Goal: Information Seeking & Learning: Check status

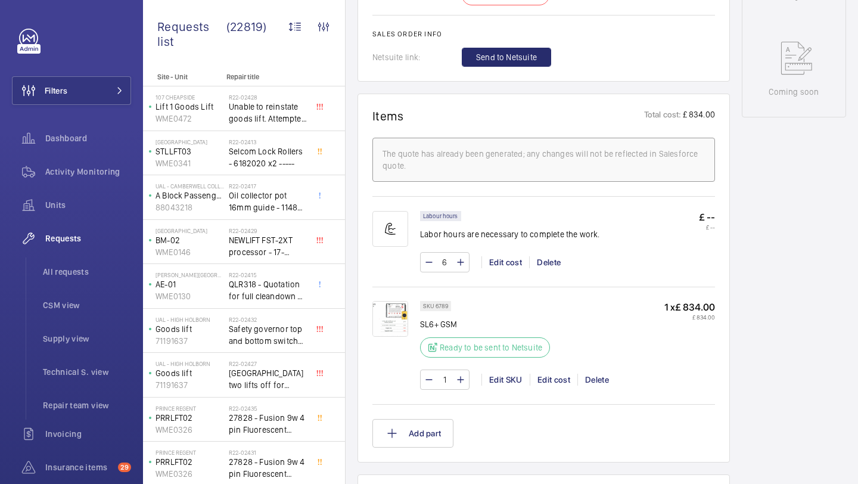
scroll to position [632, 0]
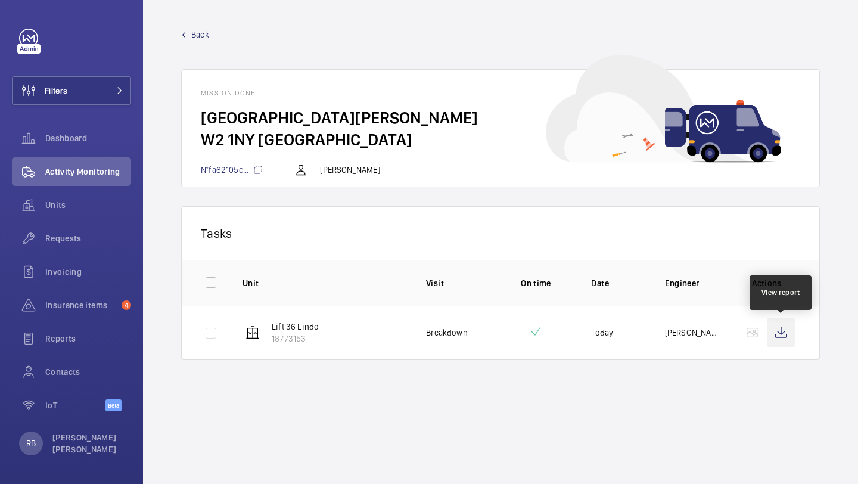
click at [780, 325] on wm-front-icon-button at bounding box center [781, 332] width 29 height 29
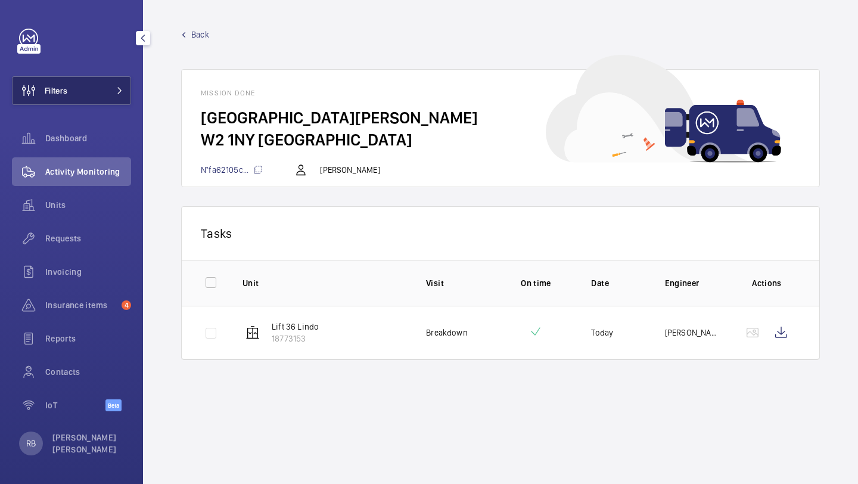
click at [107, 103] on button "Filters" at bounding box center [71, 90] width 119 height 29
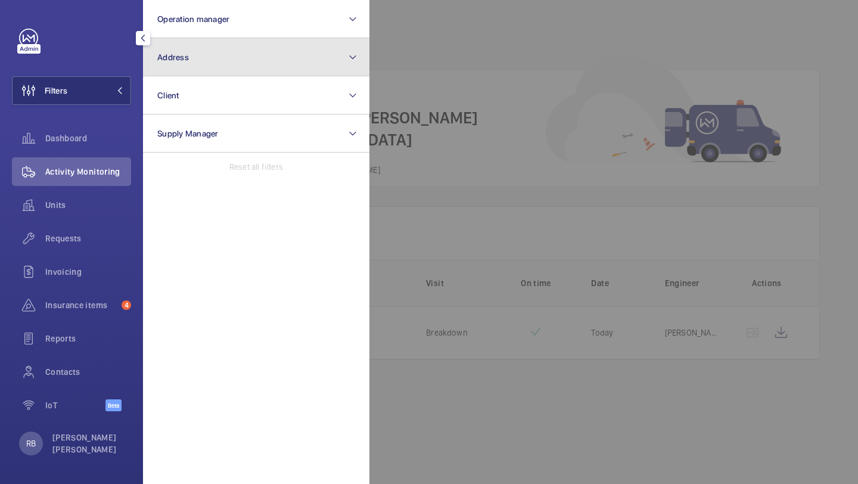
click at [166, 63] on button "Address" at bounding box center [256, 57] width 226 height 38
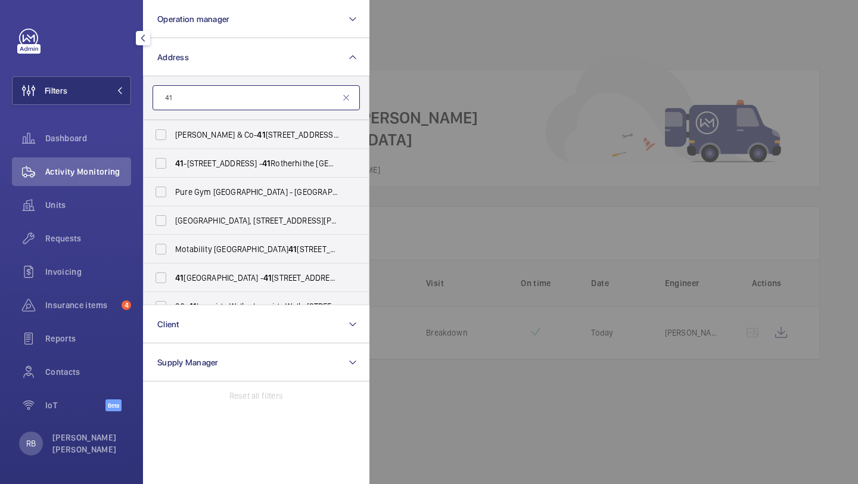
scroll to position [588, 0]
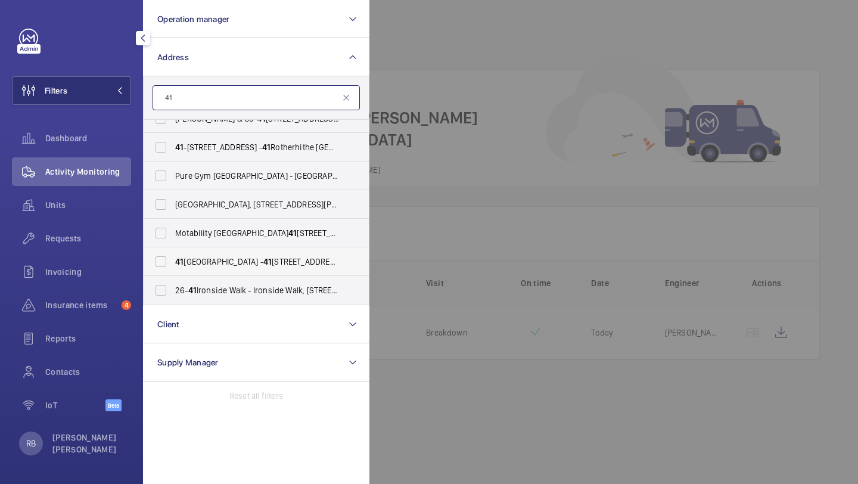
type input "41"
click at [214, 268] on label "[STREET_ADDRESS]" at bounding box center [247, 261] width 207 height 29
click at [173, 268] on input "[STREET_ADDRESS]" at bounding box center [161, 262] width 24 height 24
checkbox input "true"
click at [411, 191] on div at bounding box center [799, 242] width 858 height 484
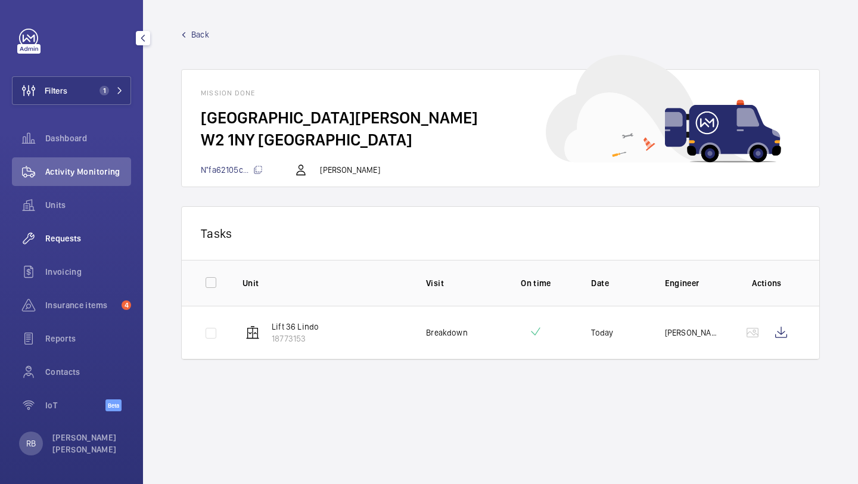
click at [64, 240] on span "Requests" at bounding box center [88, 238] width 86 height 12
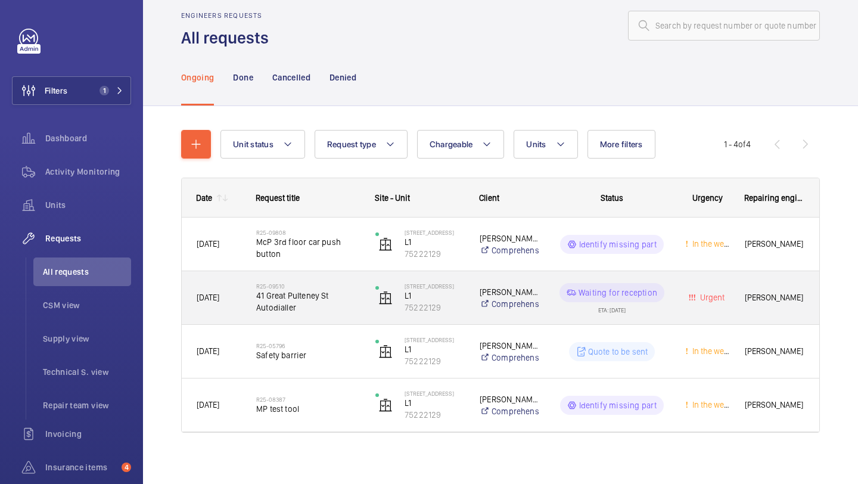
scroll to position [23, 0]
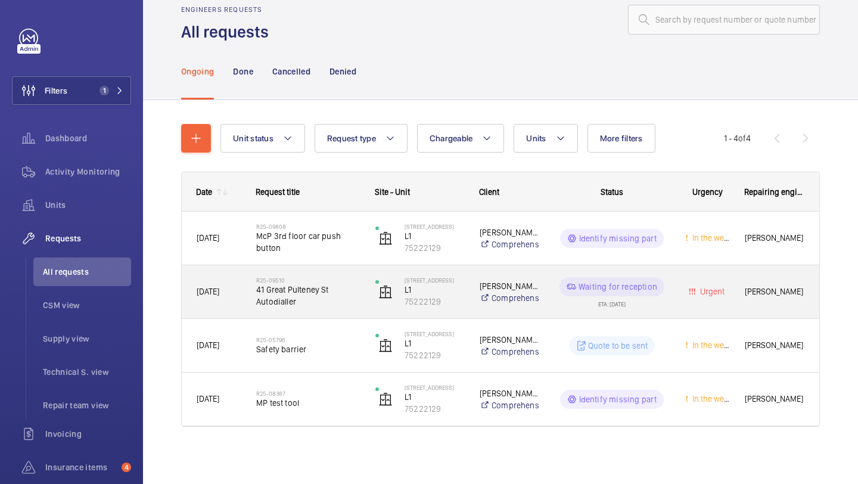
click at [331, 292] on span "41 Great Pulteney St Autodialler" at bounding box center [308, 296] width 104 height 24
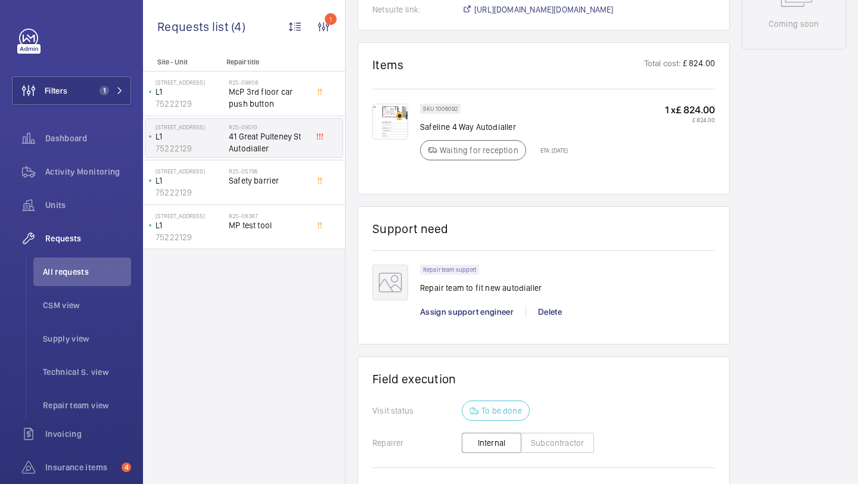
scroll to position [850, 0]
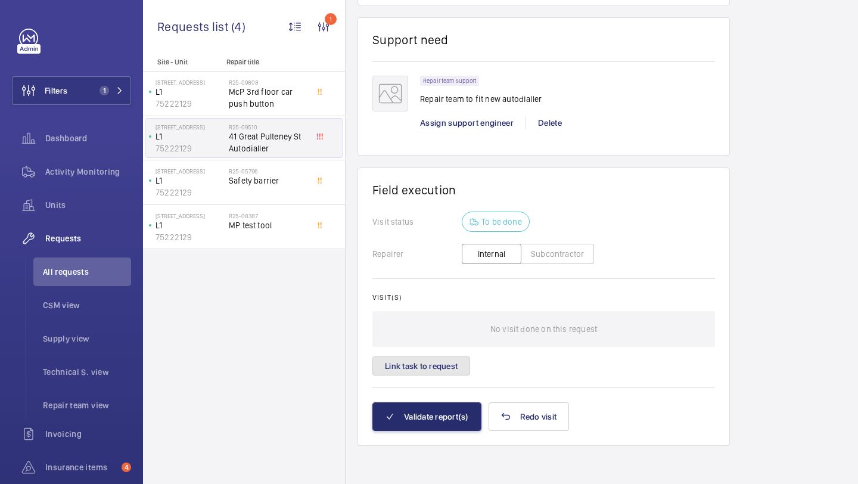
click at [443, 370] on button "Link task to request" at bounding box center [422, 365] width 98 height 19
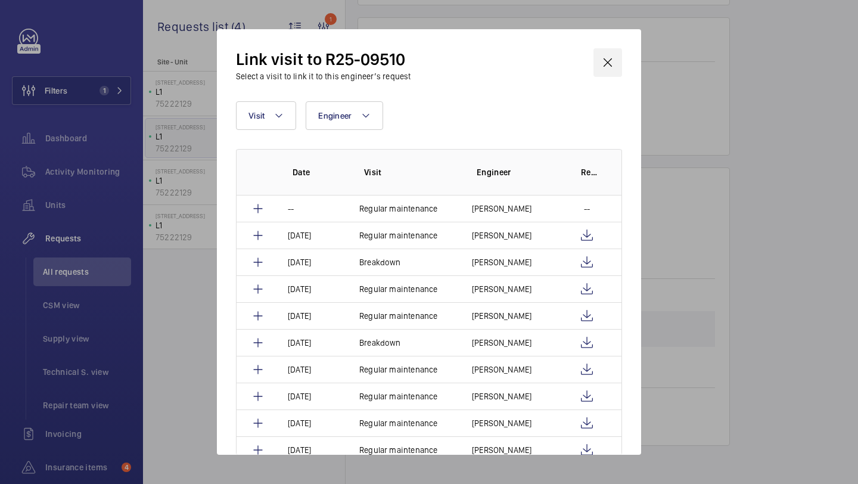
click at [612, 66] on wm-front-icon-button at bounding box center [608, 62] width 29 height 29
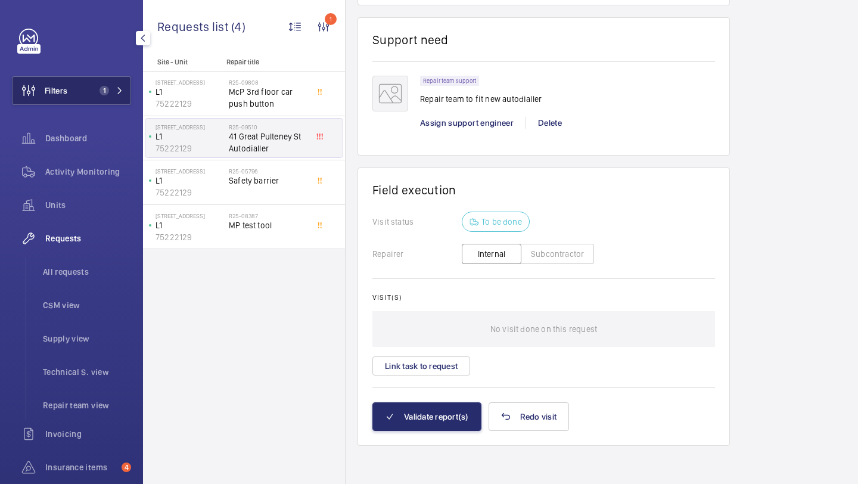
click at [78, 86] on button "Filters 1" at bounding box center [71, 90] width 119 height 29
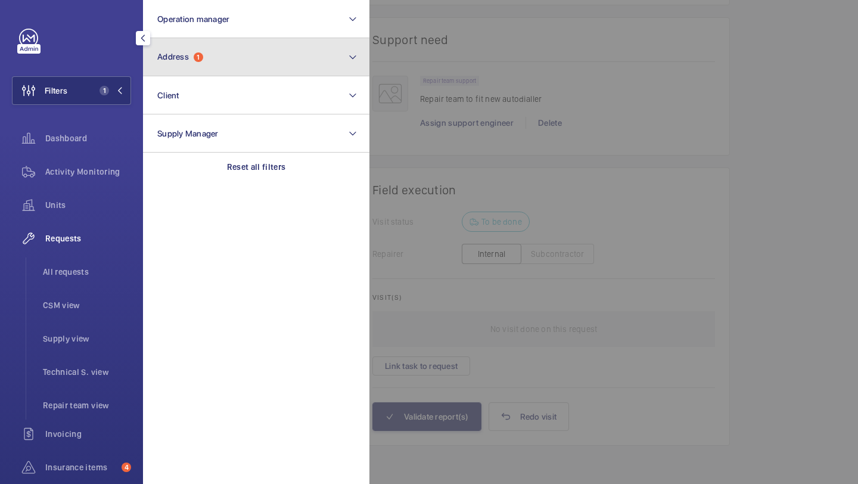
click at [213, 63] on button "Address 1" at bounding box center [256, 57] width 226 height 38
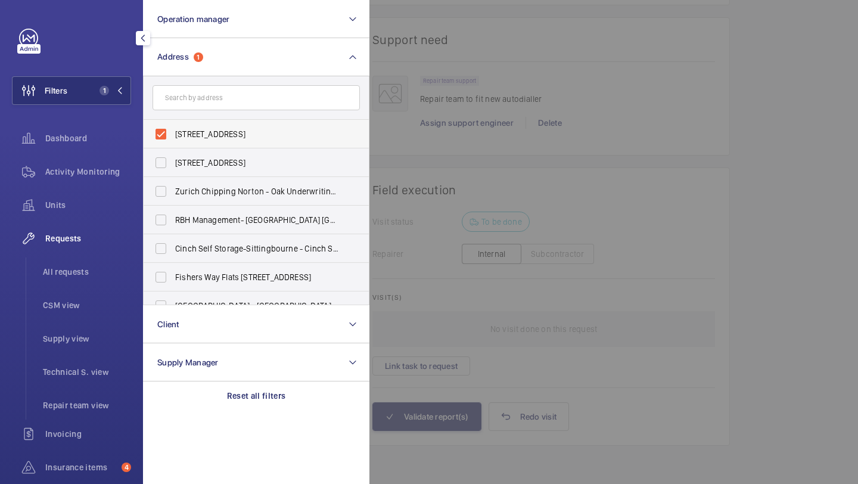
click at [193, 134] on span "41 Great Pulteney Street - 41 Great Pulteney St, LONDON W1F 9NZ" at bounding box center [257, 134] width 164 height 12
click at [173, 134] on input "41 Great Pulteney Street - 41 Great Pulteney St, LONDON W1F 9NZ" at bounding box center [161, 134] width 24 height 24
checkbox input "false"
click at [214, 101] on input "text" at bounding box center [256, 97] width 207 height 25
click at [68, 268] on span "All requests" at bounding box center [87, 272] width 88 height 12
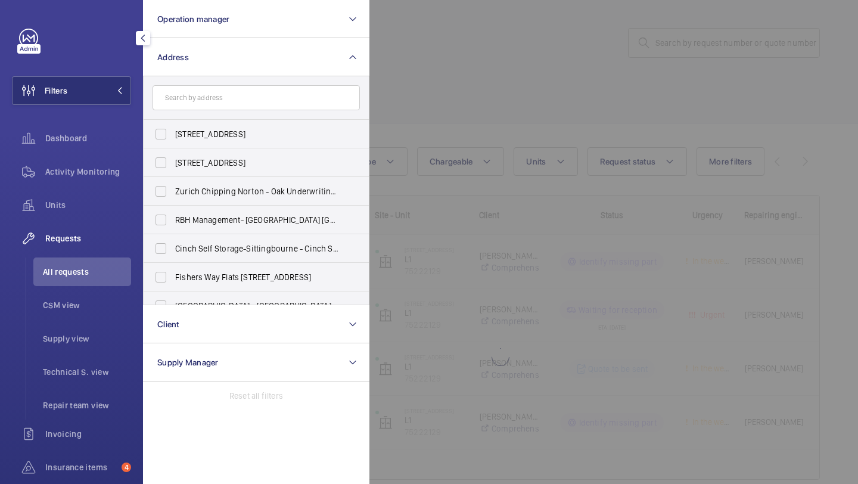
click at [665, 82] on div at bounding box center [799, 242] width 858 height 484
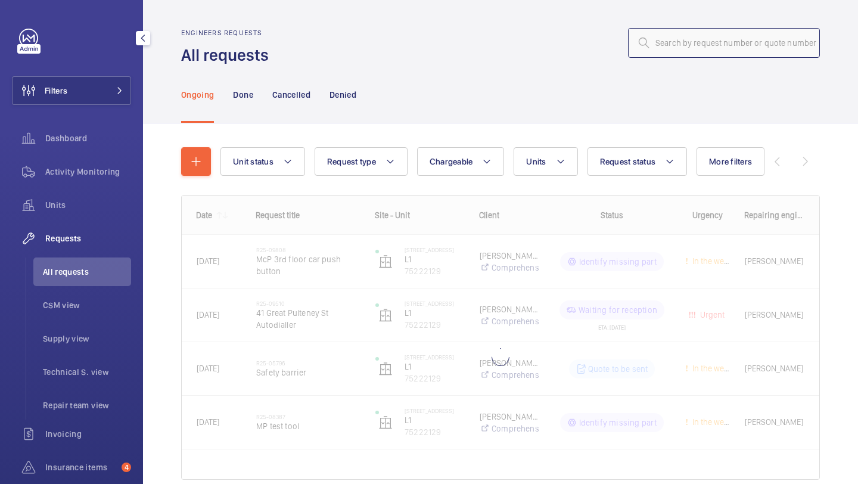
click at [687, 38] on input "text" at bounding box center [724, 43] width 192 height 30
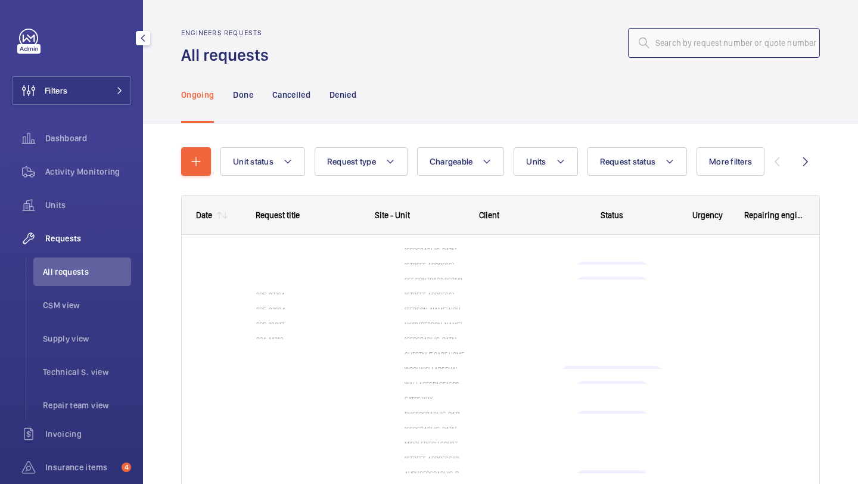
click at [687, 37] on input "text" at bounding box center [724, 43] width 192 height 30
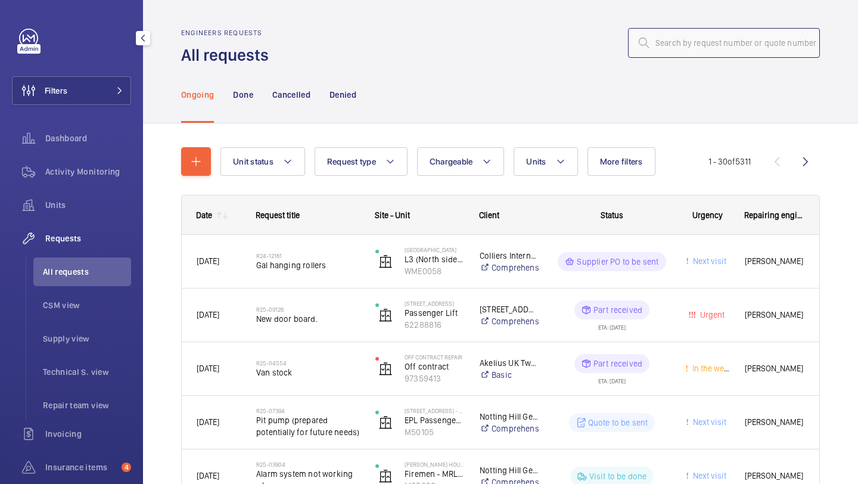
click at [687, 38] on input "text" at bounding box center [724, 43] width 192 height 30
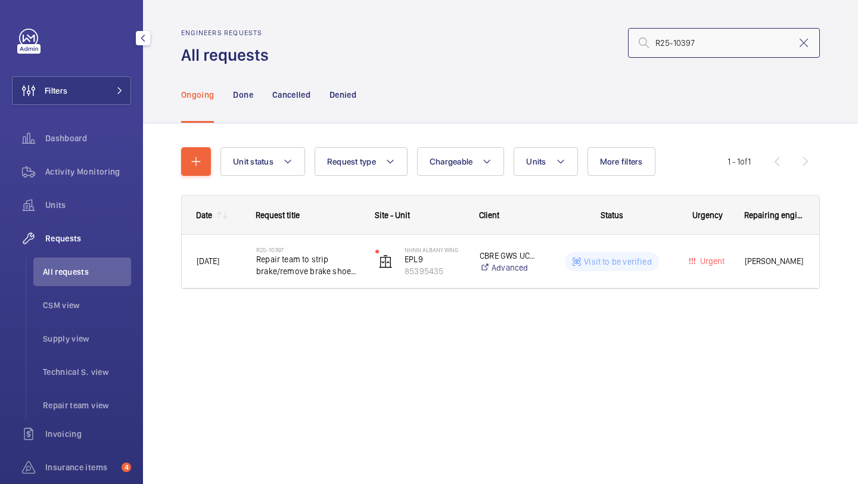
click at [656, 43] on input "R25-10397" at bounding box center [724, 43] width 192 height 30
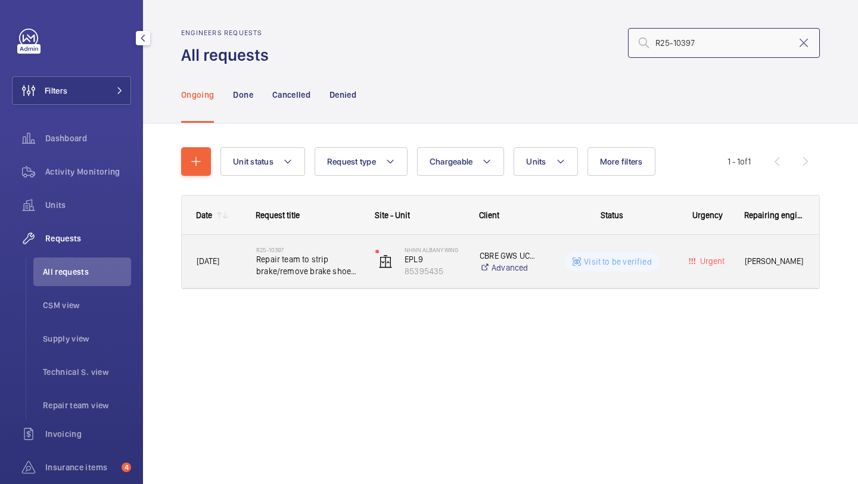
type input "R25-10397"
click at [332, 244] on div "R25-10397 Repair team to strip brake/remove brake shoe liners and replace if re…" at bounding box center [308, 261] width 104 height 35
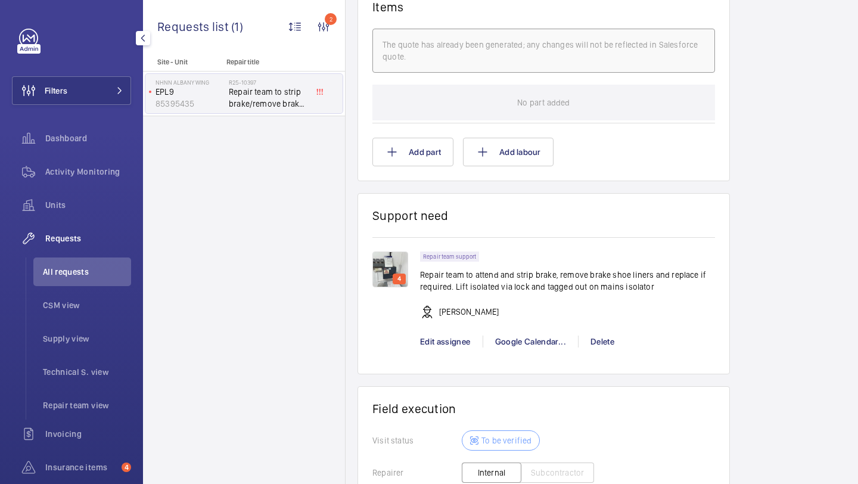
scroll to position [750, 0]
click at [377, 276] on img at bounding box center [391, 271] width 36 height 36
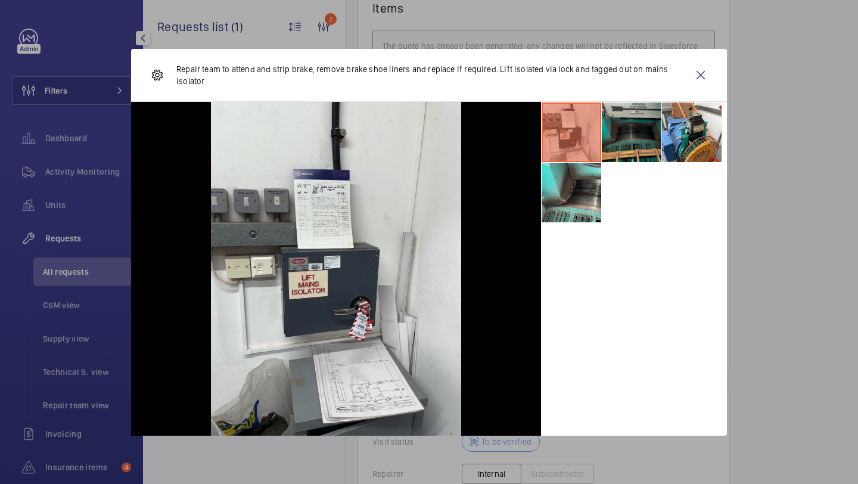
click at [642, 148] on li at bounding box center [632, 133] width 60 height 60
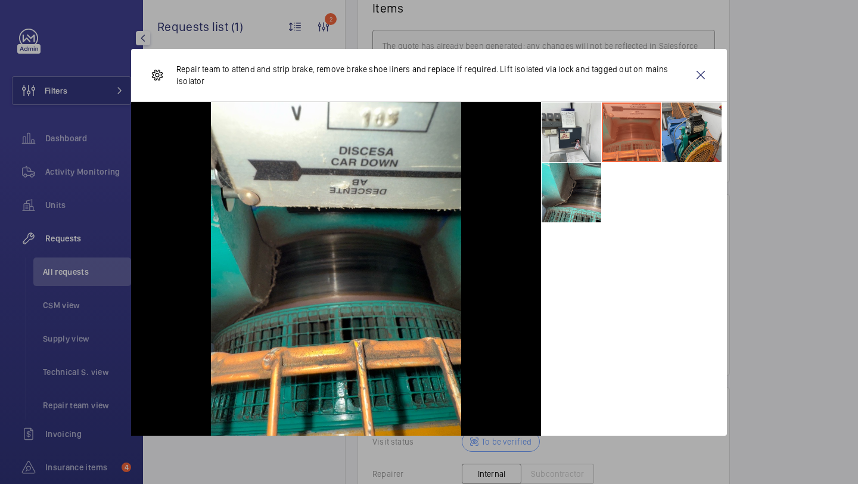
click at [682, 142] on li at bounding box center [692, 133] width 60 height 60
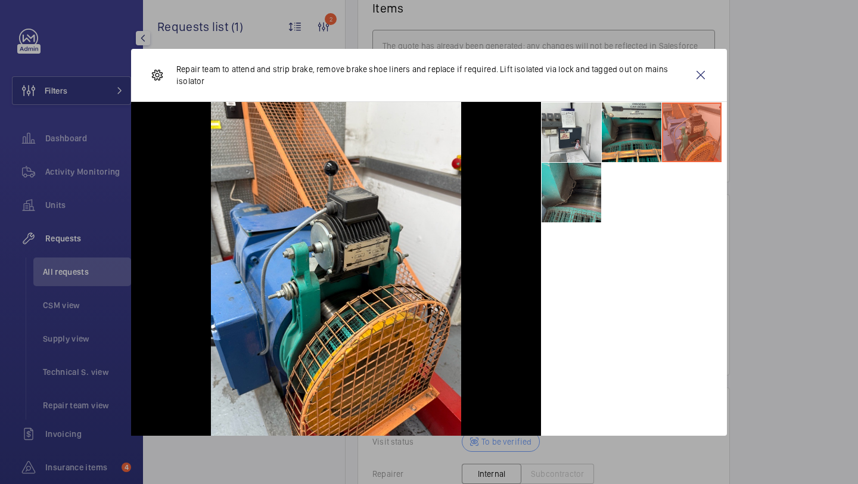
click at [587, 210] on li at bounding box center [572, 193] width 60 height 60
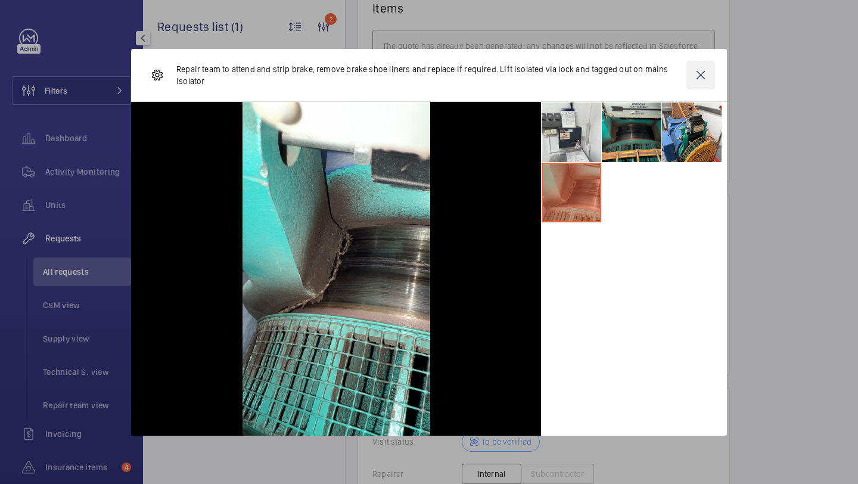
click at [713, 72] on wm-front-icon-button at bounding box center [701, 75] width 29 height 29
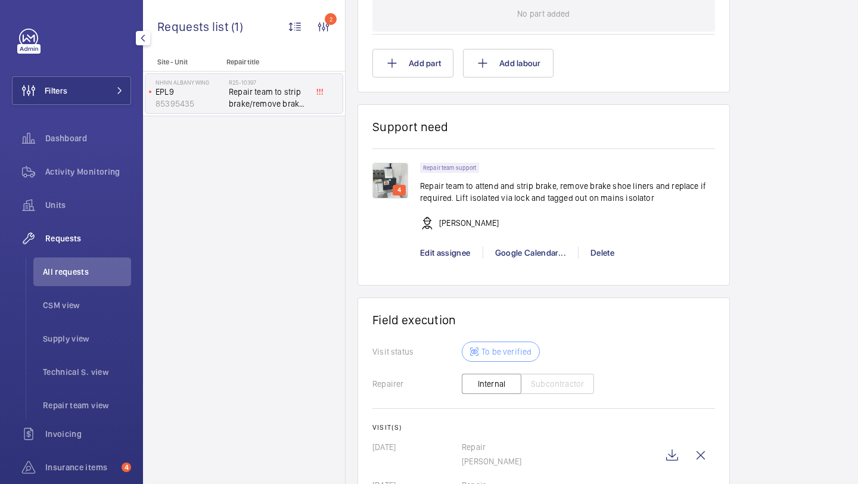
scroll to position [1002, 0]
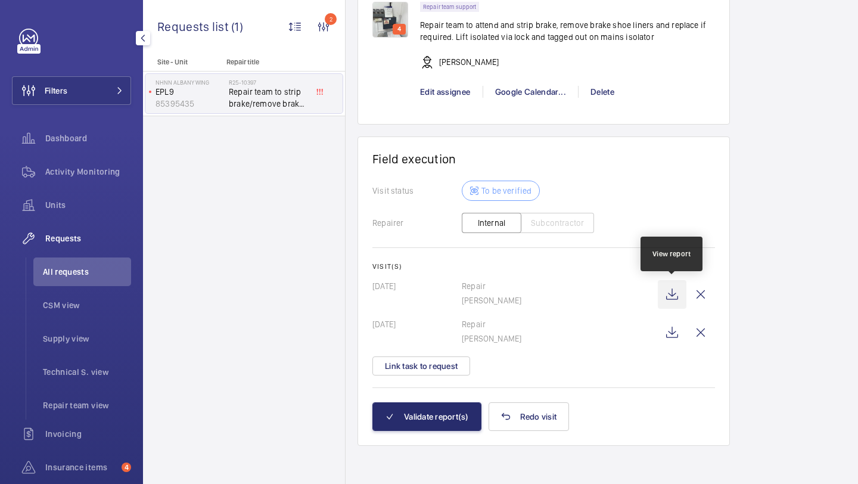
click at [660, 287] on wm-front-icon-button at bounding box center [672, 294] width 29 height 29
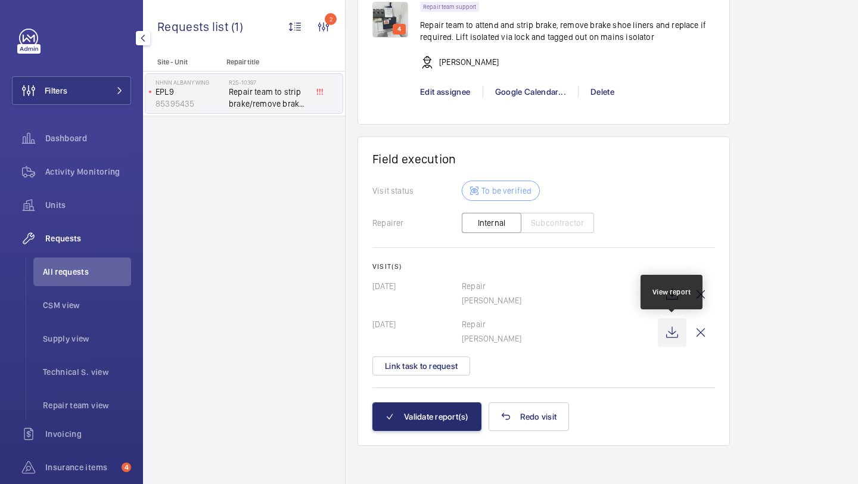
click at [675, 332] on wm-front-icon-button at bounding box center [672, 332] width 29 height 29
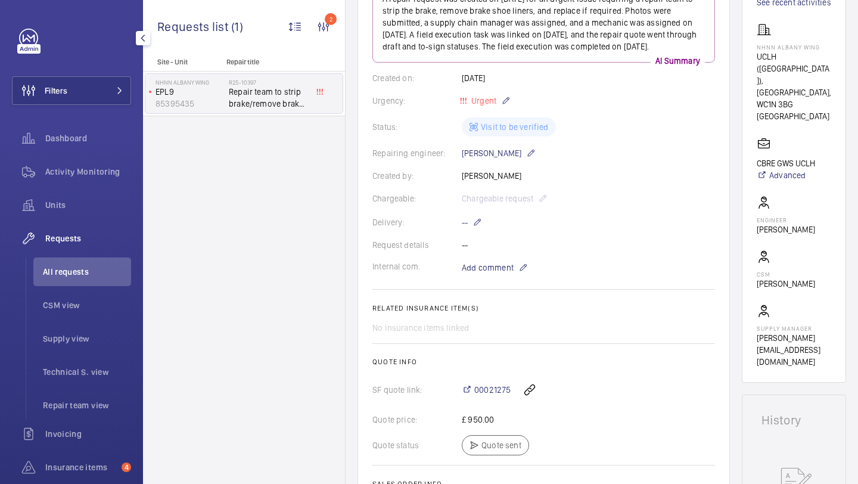
scroll to position [199, 0]
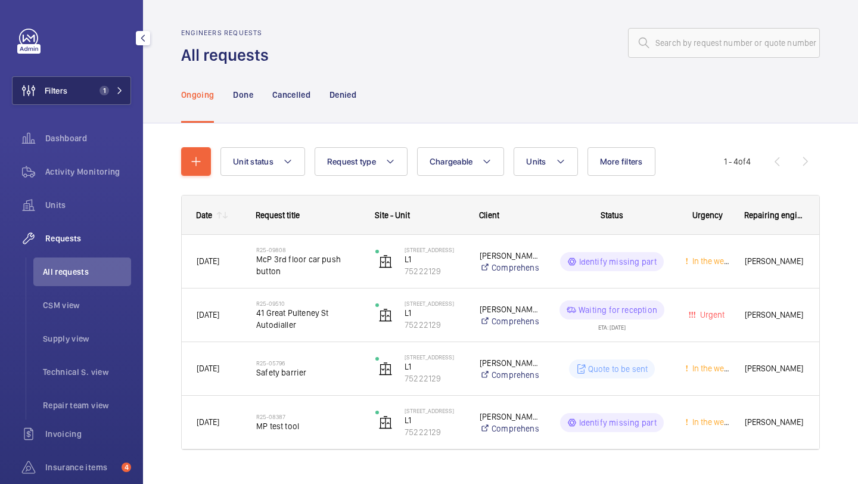
click at [116, 88] on span "1" at bounding box center [109, 91] width 29 height 10
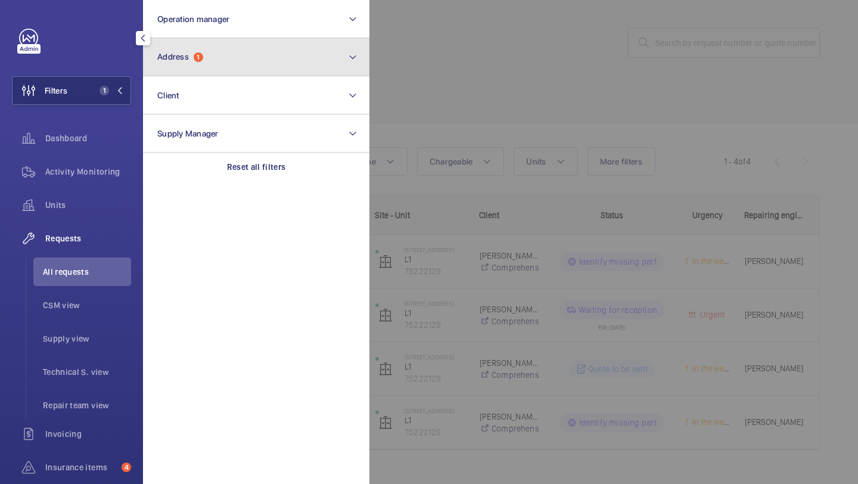
click at [224, 59] on button "Address 1" at bounding box center [256, 57] width 226 height 38
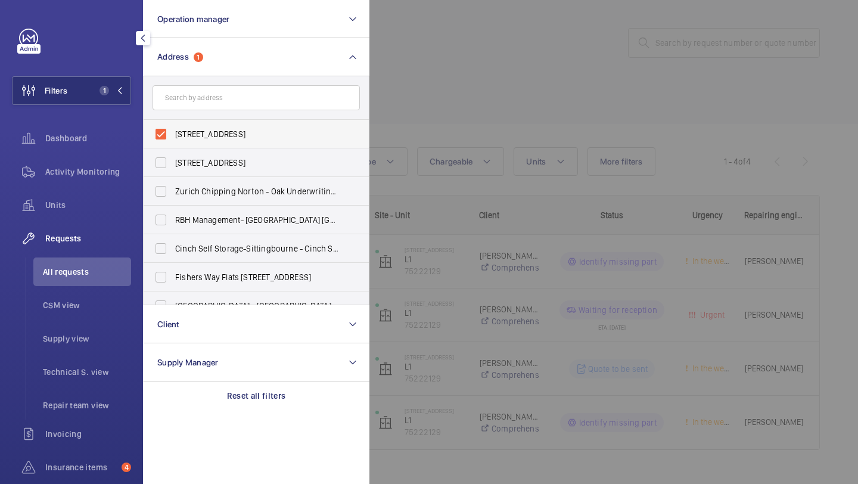
click at [204, 134] on span "41 Great Pulteney Street - 41 Great Pulteney St, LONDON W1F 9NZ" at bounding box center [257, 134] width 164 height 12
click at [173, 134] on input "41 Great Pulteney Street - 41 Great Pulteney St, LONDON W1F 9NZ" at bounding box center [161, 134] width 24 height 24
checkbox input "false"
click at [221, 94] on input "text" at bounding box center [256, 97] width 207 height 25
